Goal: Information Seeking & Learning: Check status

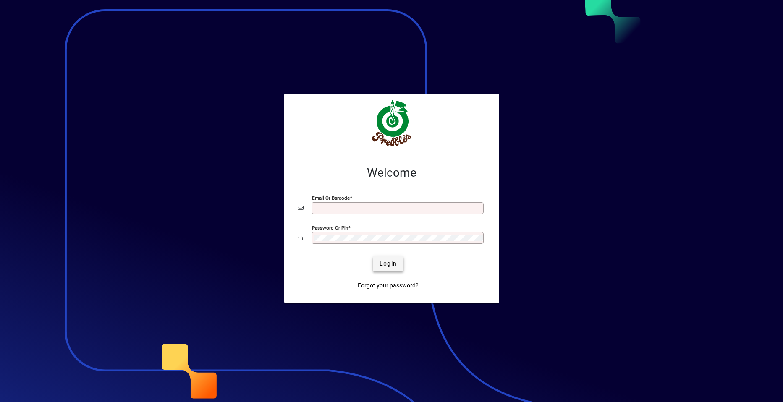
type input "**********"
click at [382, 264] on span "Login" at bounding box center [388, 264] width 17 height 9
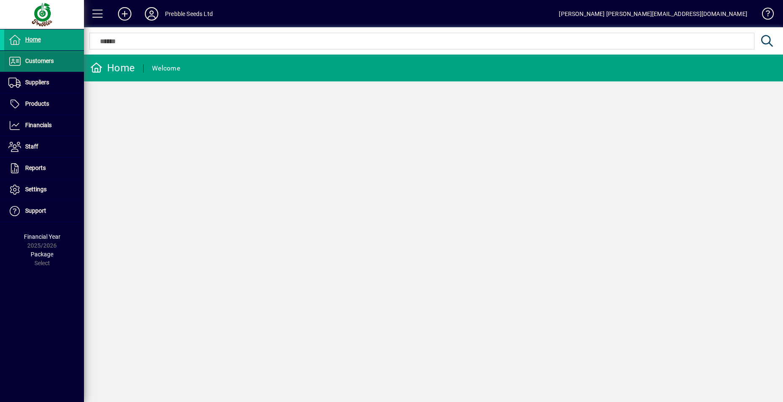
click at [56, 60] on span at bounding box center [44, 61] width 80 height 20
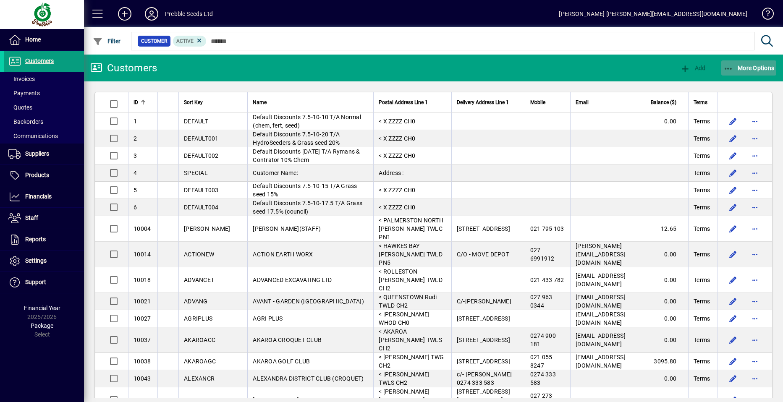
click at [752, 66] on span "More Options" at bounding box center [749, 68] width 51 height 7
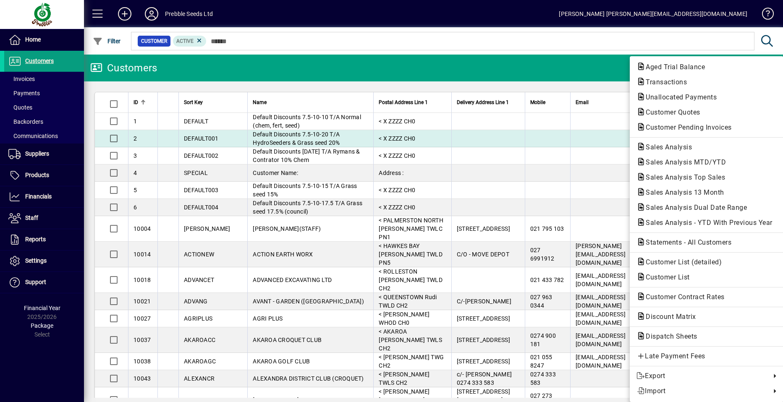
click at [668, 145] on span "Sales Analysis" at bounding box center [667, 147] width 60 height 8
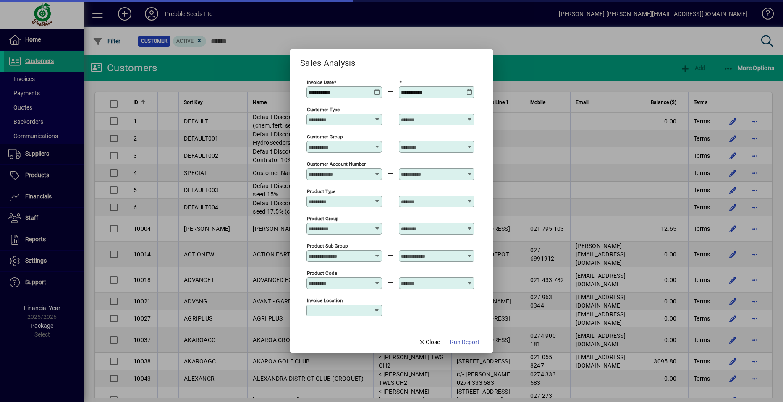
type input "**********"
click at [470, 253] on icon at bounding box center [470, 253] width 6 height 0
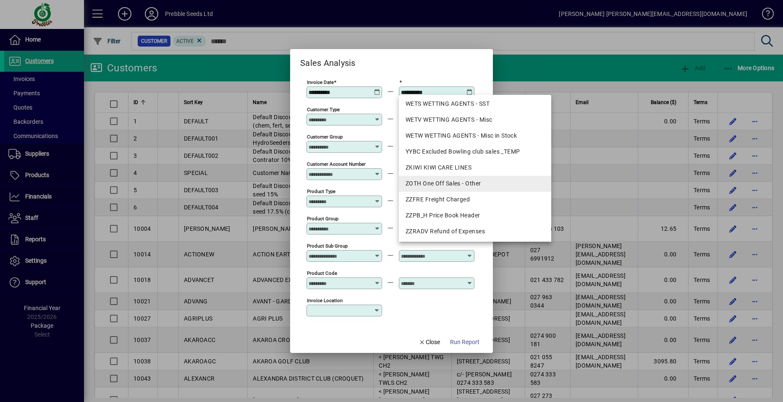
scroll to position [1073, 0]
click at [440, 165] on div "ZKIWI KIWI CARE LINES" at bounding box center [475, 166] width 139 height 9
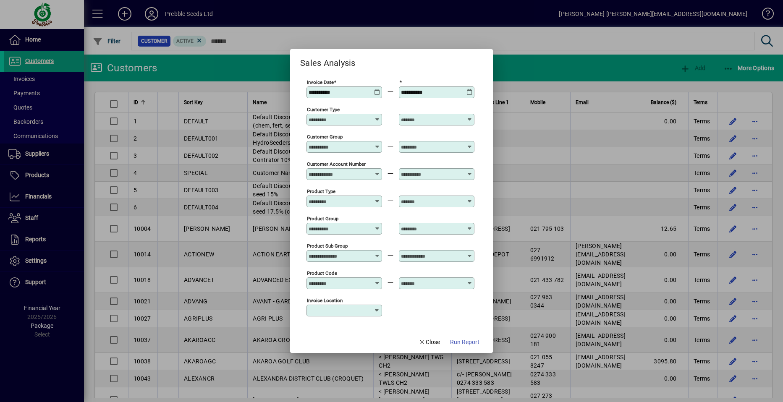
type input "**********"
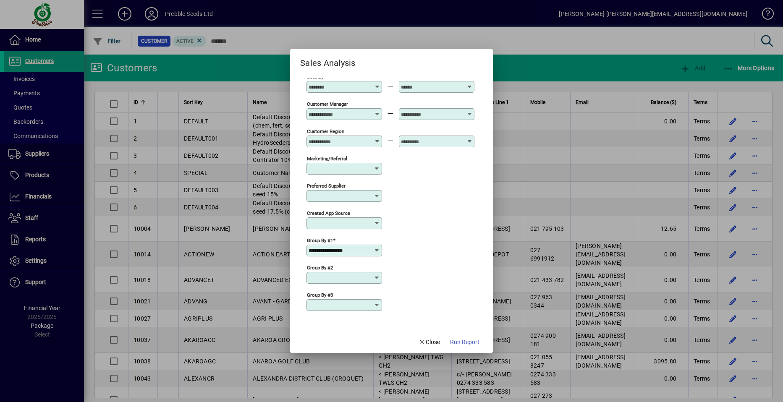
scroll to position [252, 0]
click at [378, 250] on icon at bounding box center [377, 250] width 7 height 7
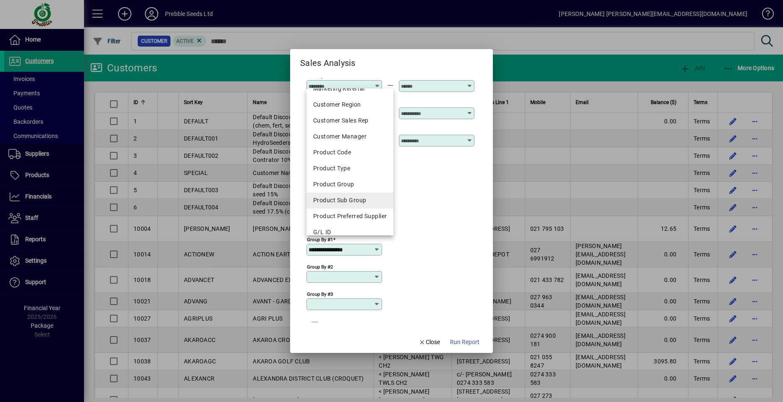
scroll to position [126, 0]
click at [351, 198] on div "Product Sub Group" at bounding box center [350, 197] width 74 height 9
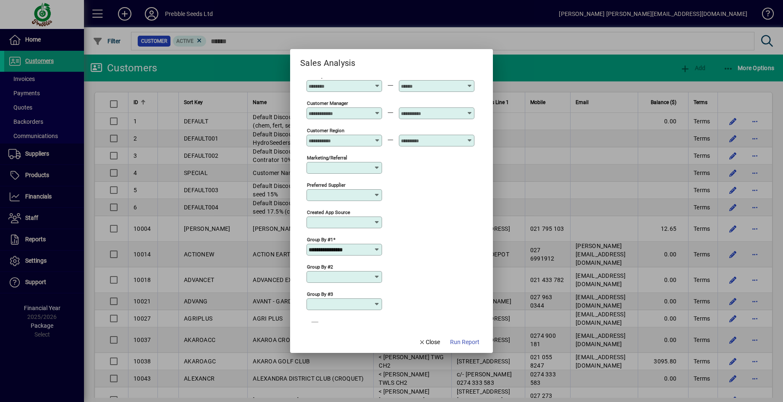
type input "**********"
click at [465, 341] on span "Run Report" at bounding box center [464, 342] width 29 height 9
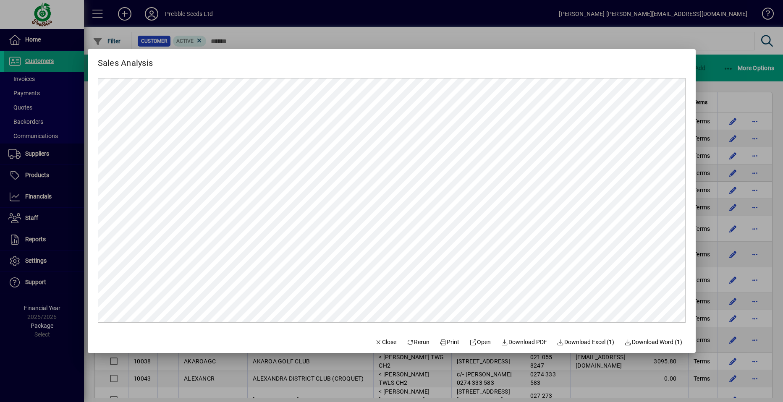
scroll to position [0, 0]
click at [378, 344] on span "Close" at bounding box center [386, 342] width 22 height 9
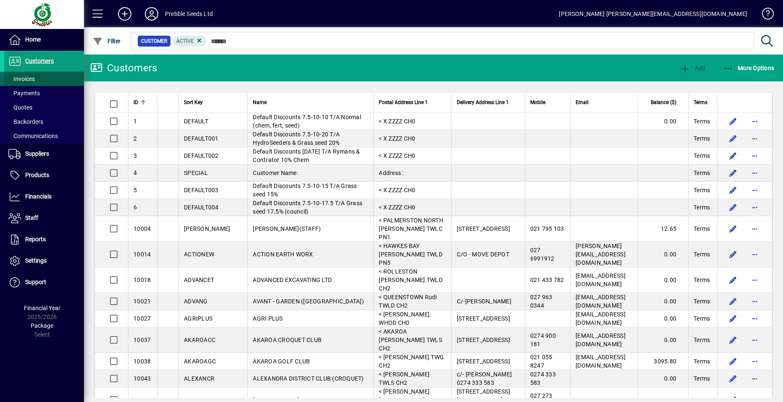
click at [42, 79] on span at bounding box center [44, 79] width 80 height 20
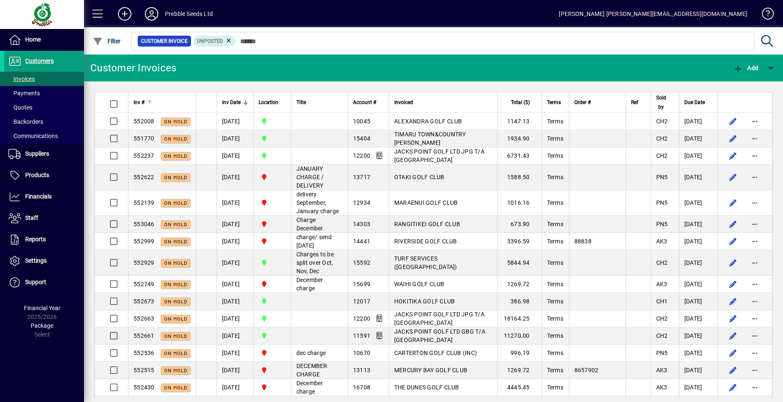
click at [137, 102] on span "Inv #" at bounding box center [139, 102] width 11 height 9
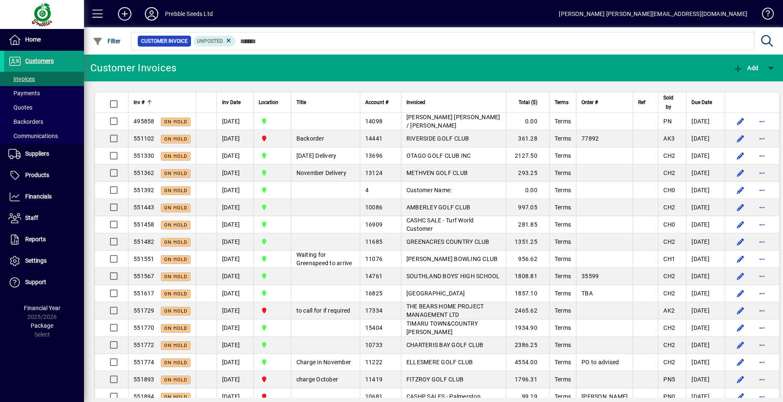
click at [137, 102] on span "Inv #" at bounding box center [139, 102] width 11 height 9
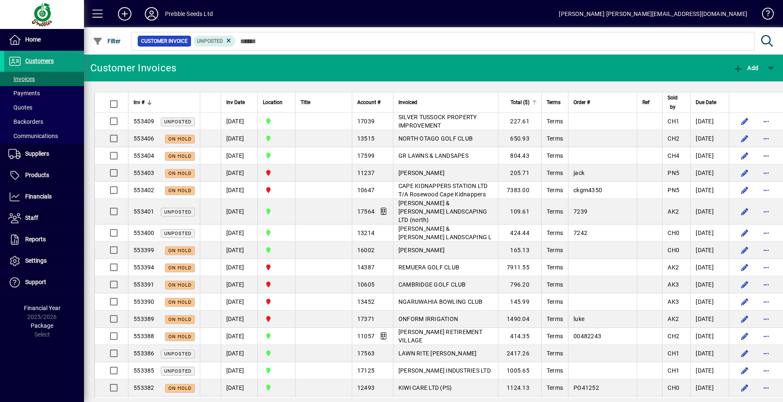
click at [519, 101] on span "Total ($)" at bounding box center [520, 102] width 19 height 9
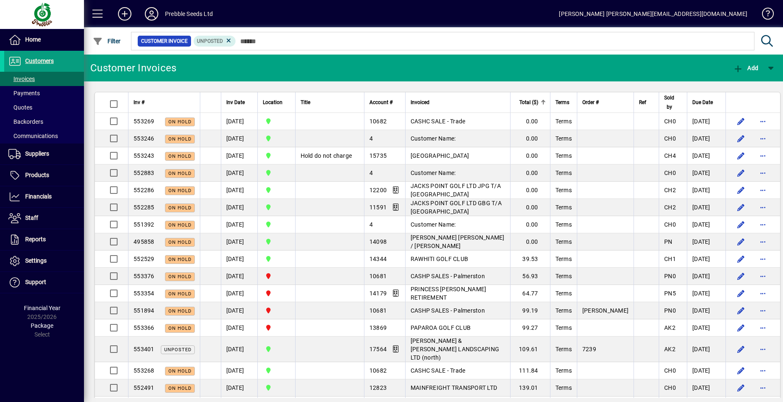
click at [520, 99] on span "Total ($)" at bounding box center [529, 102] width 19 height 9
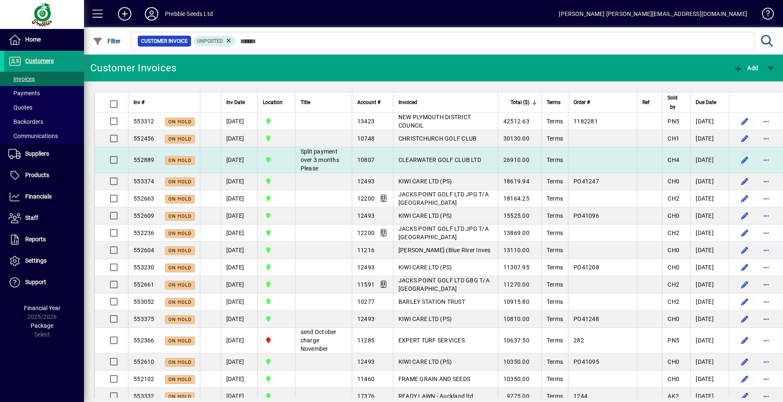
click at [408, 163] on span "CLEARWATER GOLF CLUB LTD" at bounding box center [440, 160] width 83 height 7
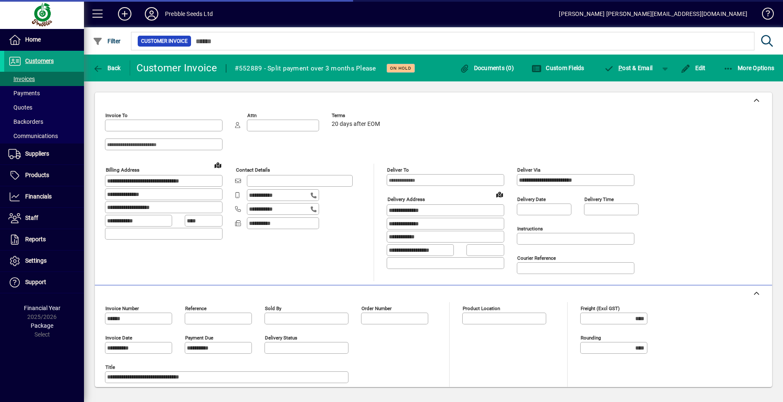
type input "**********"
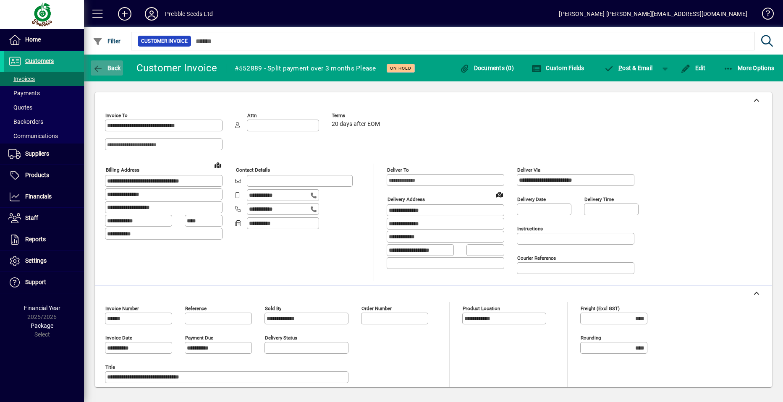
click at [111, 67] on span "Back" at bounding box center [107, 68] width 28 height 7
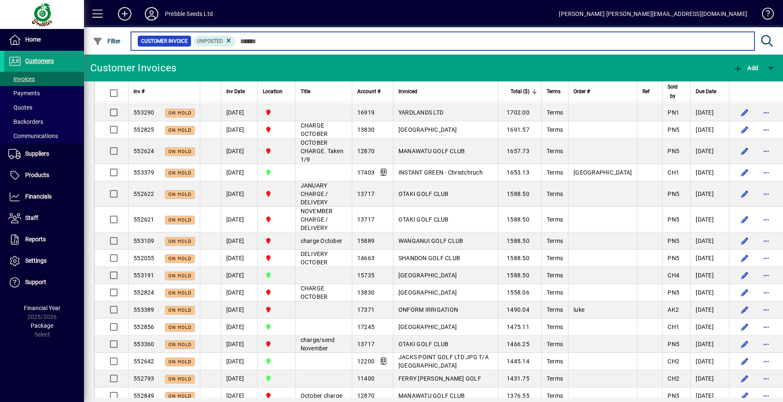
scroll to position [1270, 0]
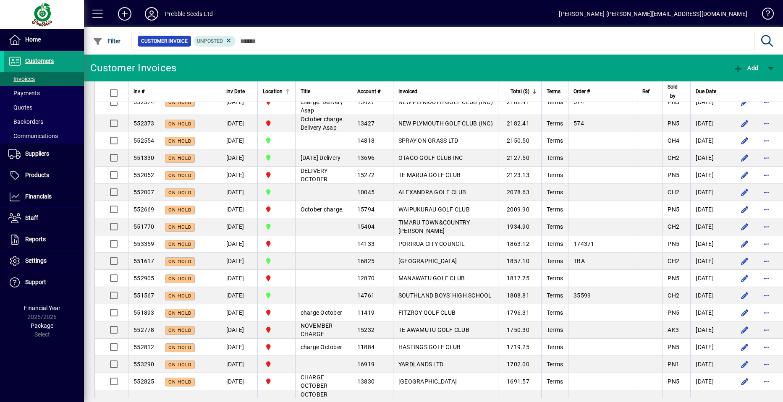
click at [276, 90] on span "Location" at bounding box center [273, 91] width 20 height 9
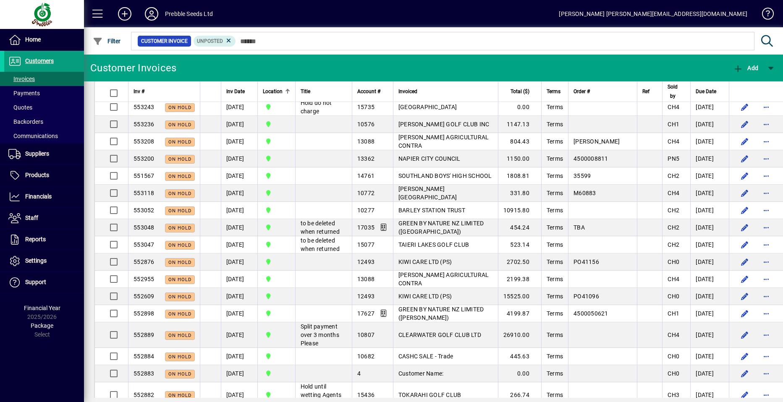
click at [274, 92] on span "Location" at bounding box center [273, 91] width 20 height 9
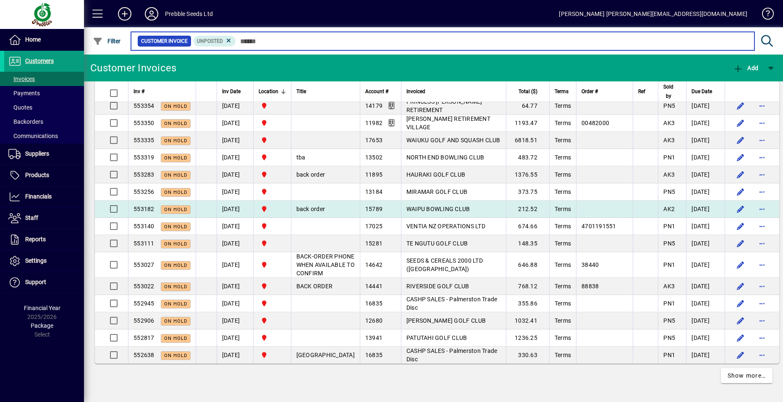
scroll to position [2026, 0]
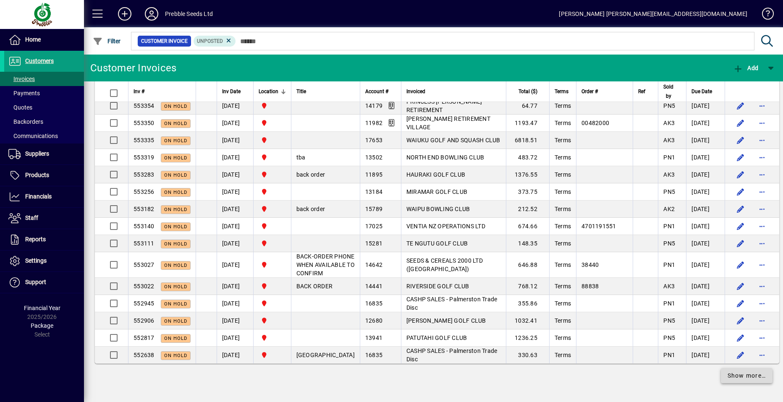
click at [735, 376] on span "Show more…" at bounding box center [747, 376] width 39 height 9
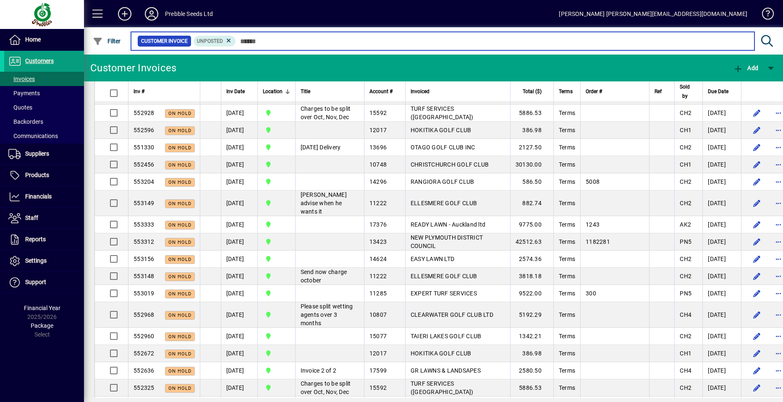
scroll to position [2278, 0]
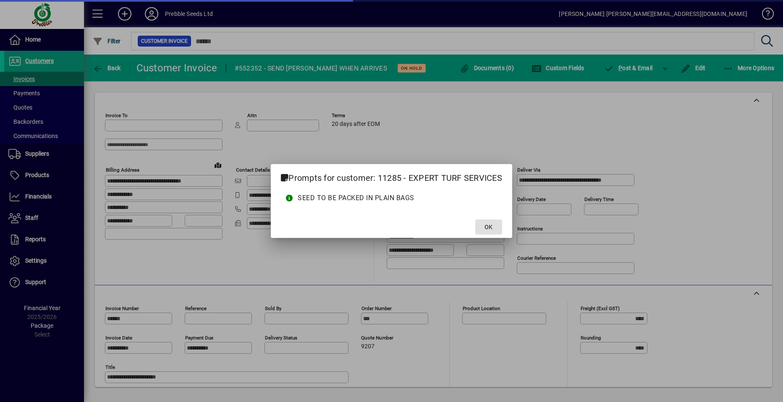
type input "**********"
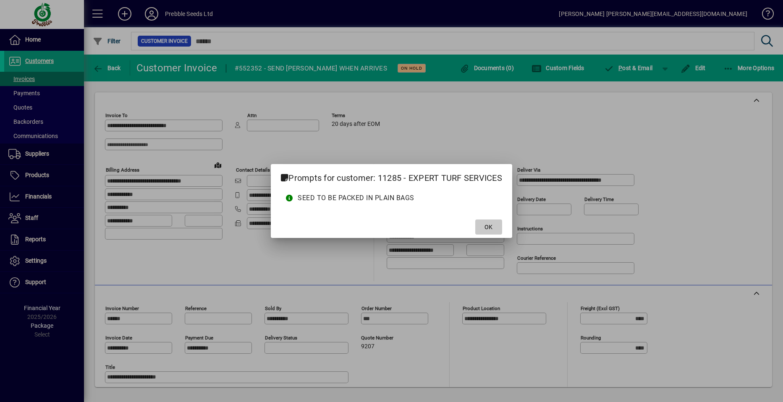
click at [486, 227] on span "OK" at bounding box center [489, 227] width 8 height 9
